Goal: Transaction & Acquisition: Purchase product/service

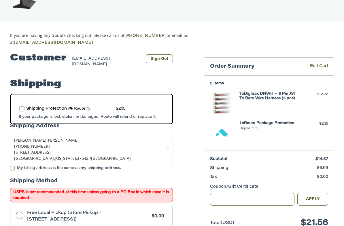
scroll to position [27, 0]
click at [19, 106] on label "route shipping protection selector element" at bounding box center [21, 108] width 5 height 5
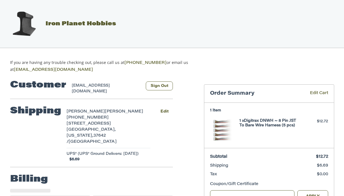
select select "**"
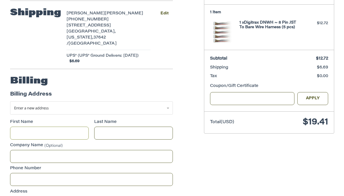
scroll to position [100, 0]
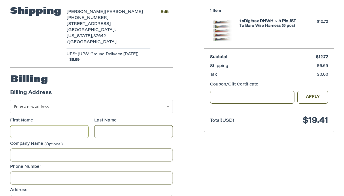
click at [70, 125] on input "First Name" at bounding box center [49, 131] width 79 height 13
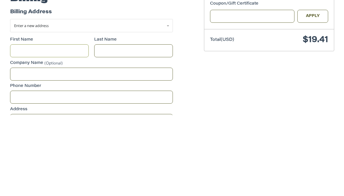
type input "*"
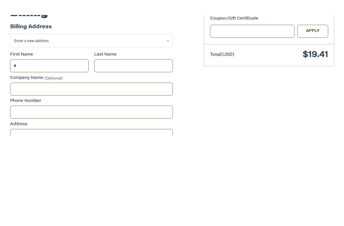
scroll to position [108, 0]
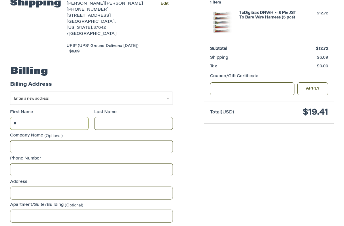
click at [69, 117] on input "*" at bounding box center [49, 123] width 79 height 13
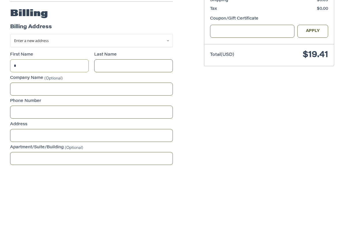
click at [67, 117] on input "*" at bounding box center [49, 123] width 79 height 13
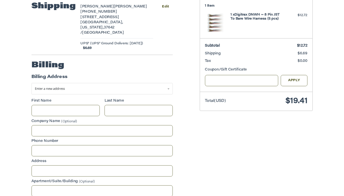
scroll to position [98, 0]
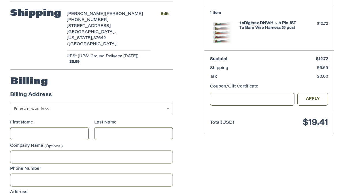
click at [171, 102] on link "Enter a new address" at bounding box center [91, 108] width 163 height 13
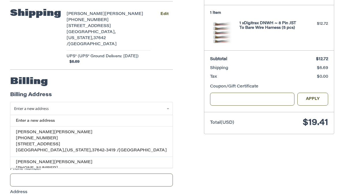
click at [43, 136] on span "+14235780371" at bounding box center [37, 138] width 42 height 4
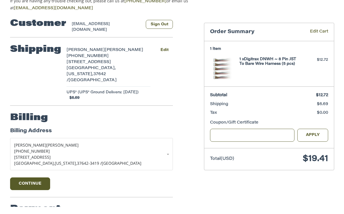
scroll to position [58, 0]
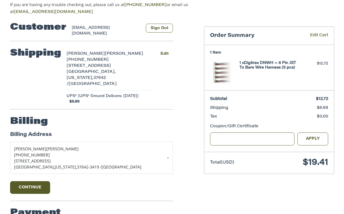
click at [35, 181] on button "Continue" at bounding box center [30, 187] width 40 height 13
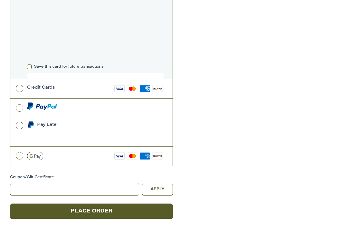
scroll to position [247, 0]
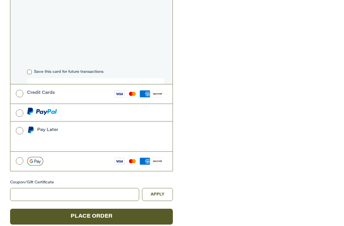
click at [140, 196] on button "Place Order" at bounding box center [91, 217] width 163 height 16
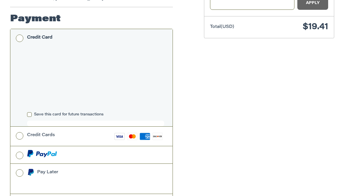
scroll to position [188, 0]
